Goal: Task Accomplishment & Management: Manage account settings

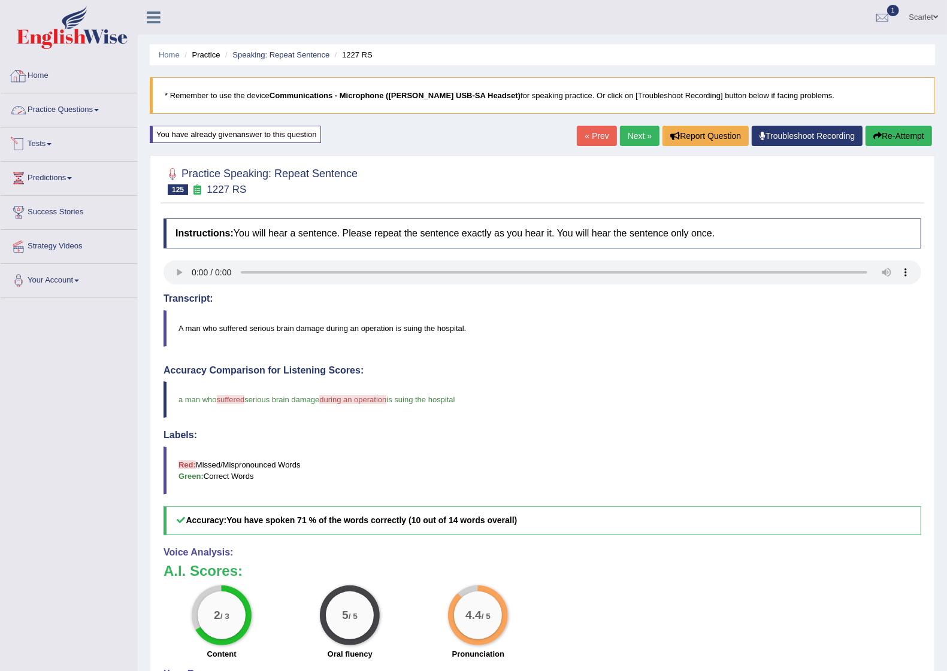
click at [50, 71] on link "Home" at bounding box center [69, 74] width 137 height 30
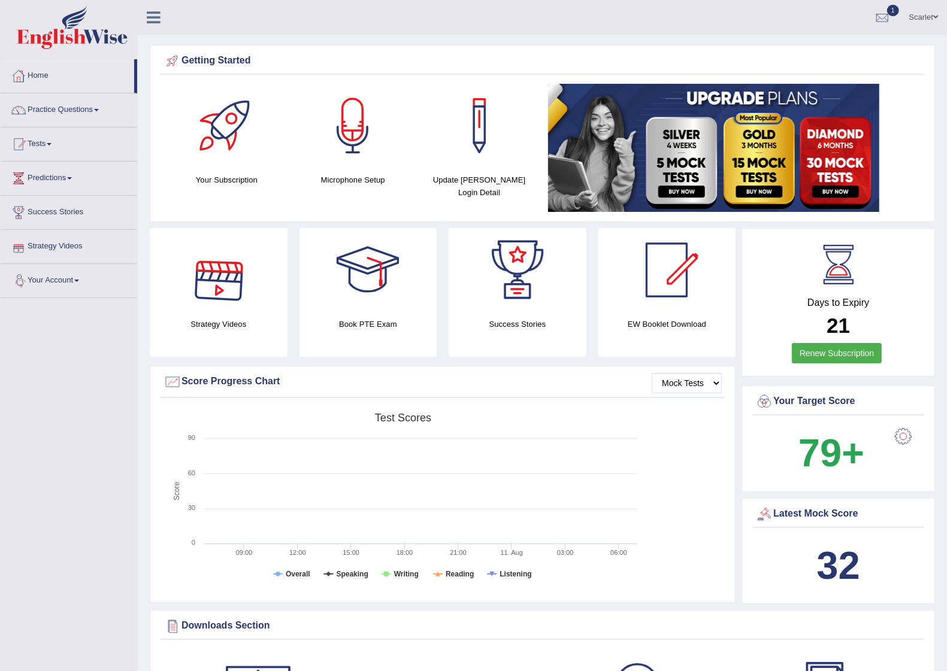
click at [41, 141] on link "Tests" at bounding box center [69, 143] width 137 height 30
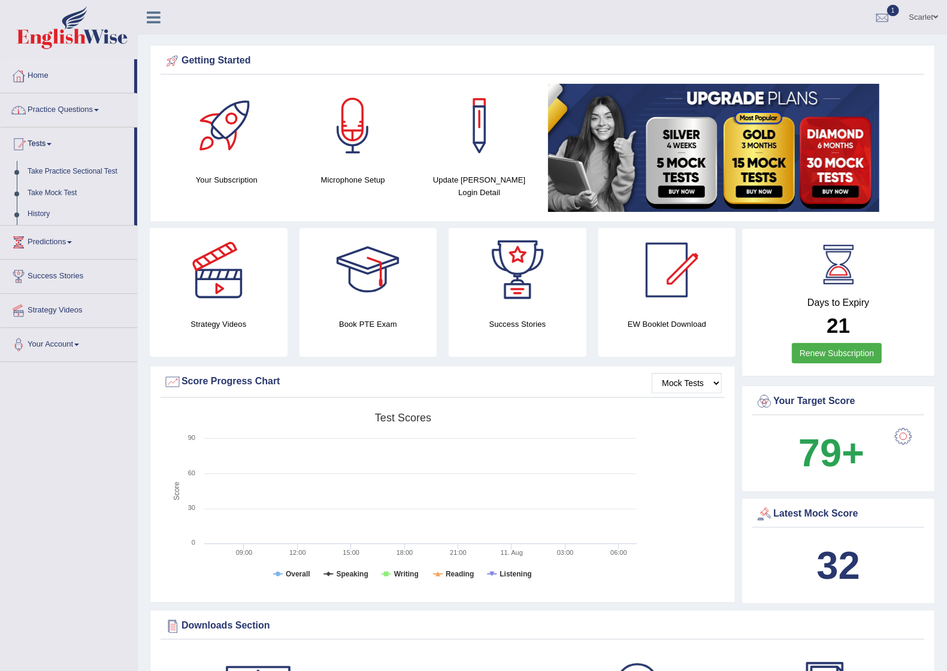
click at [72, 112] on link "Practice Questions" at bounding box center [69, 108] width 137 height 30
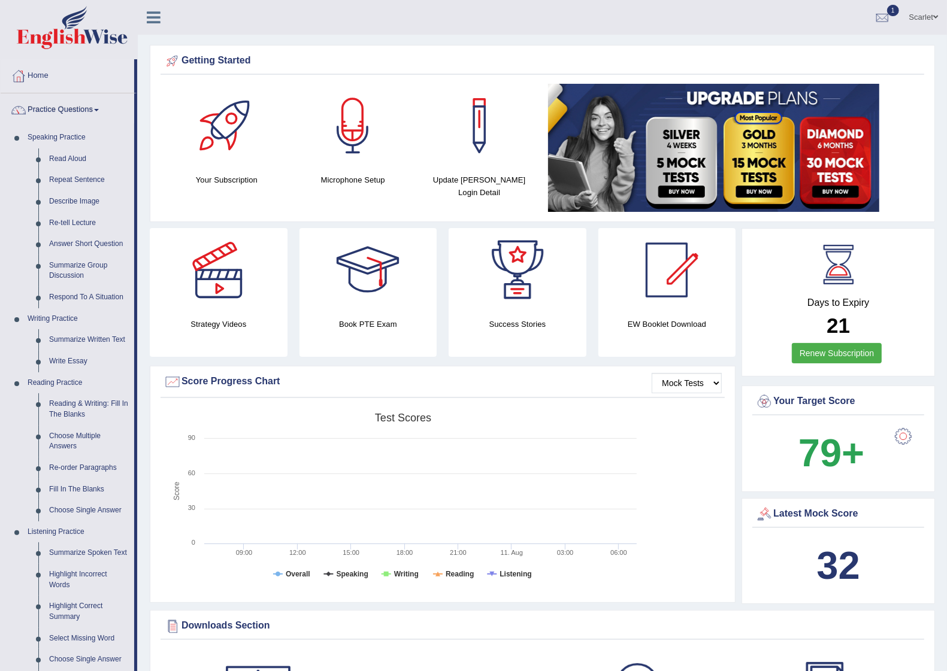
click at [919, 14] on link "Scarlet" at bounding box center [923, 15] width 47 height 31
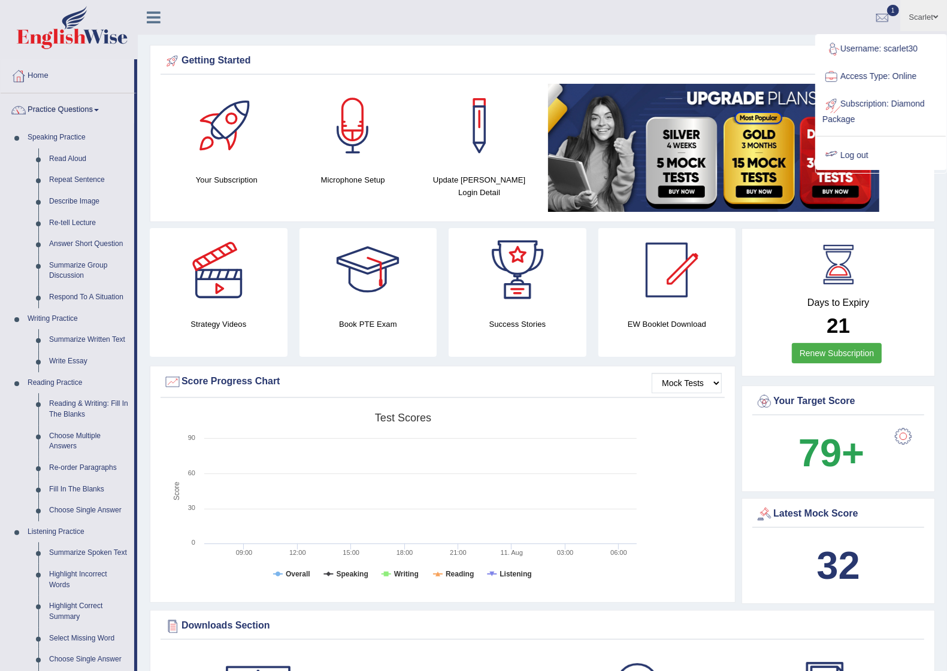
click at [855, 151] on link "Log out" at bounding box center [880, 156] width 129 height 28
